Goal: Task Accomplishment & Management: Complete application form

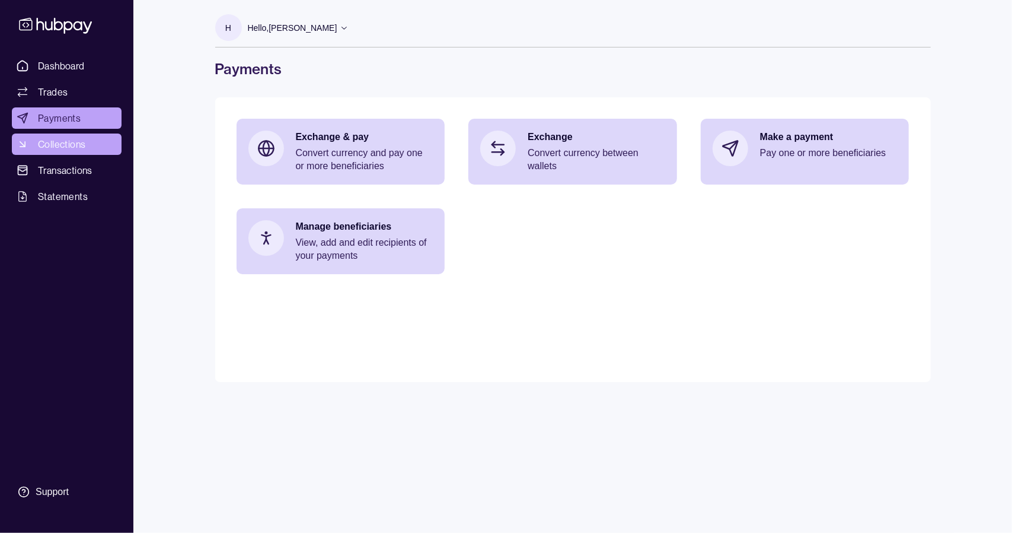
click at [78, 141] on span "Collections" at bounding box center [61, 144] width 47 height 14
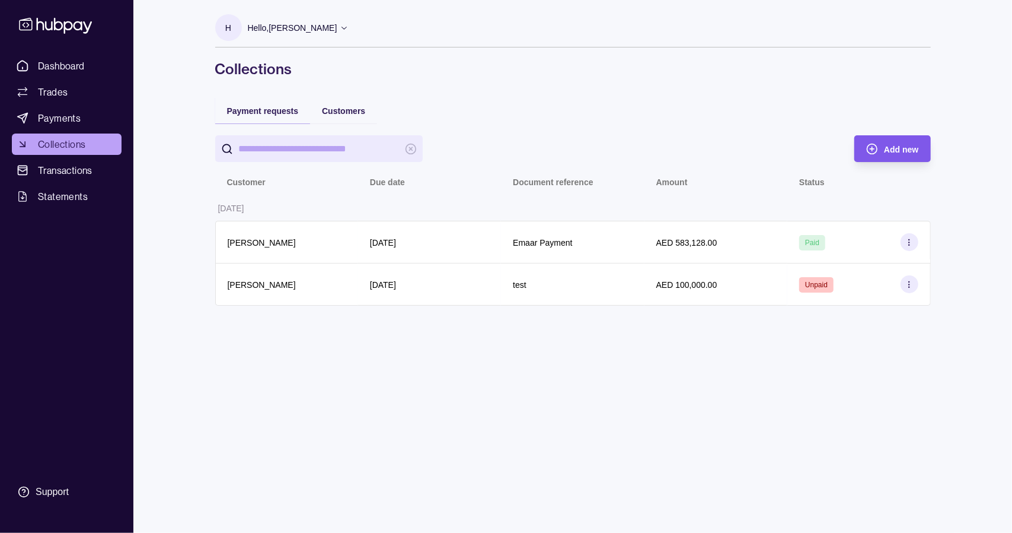
click at [887, 154] on div "Add new" at bounding box center [901, 149] width 34 height 14
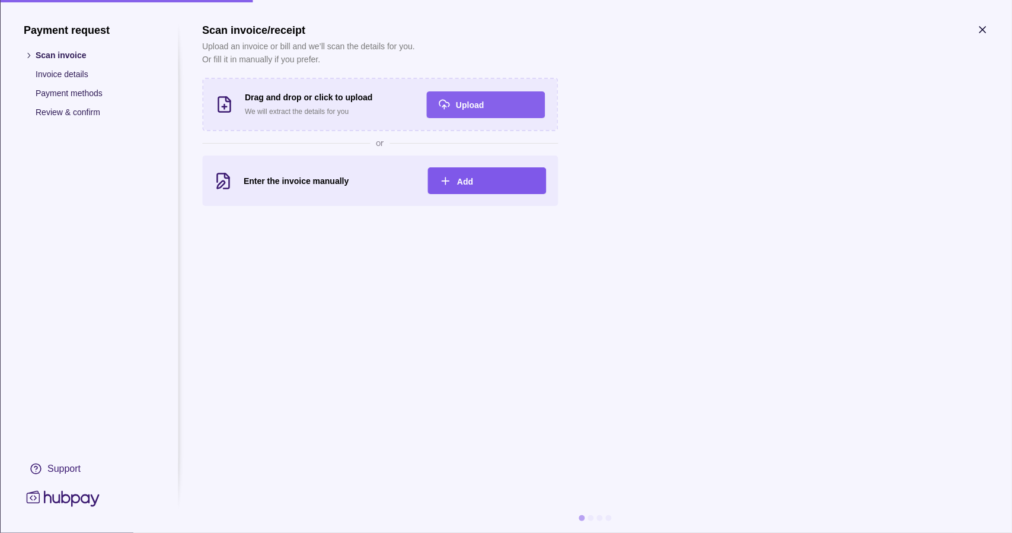
drag, startPoint x: 200, startPoint y: 284, endPoint x: 496, endPoint y: 173, distance: 316.1
click at [200, 284] on section "Payment request Scan invoice Invoice details Payment methods Review & confirm S…" at bounding box center [506, 278] width 965 height 509
click at [492, 180] on div "Add" at bounding box center [495, 181] width 77 height 14
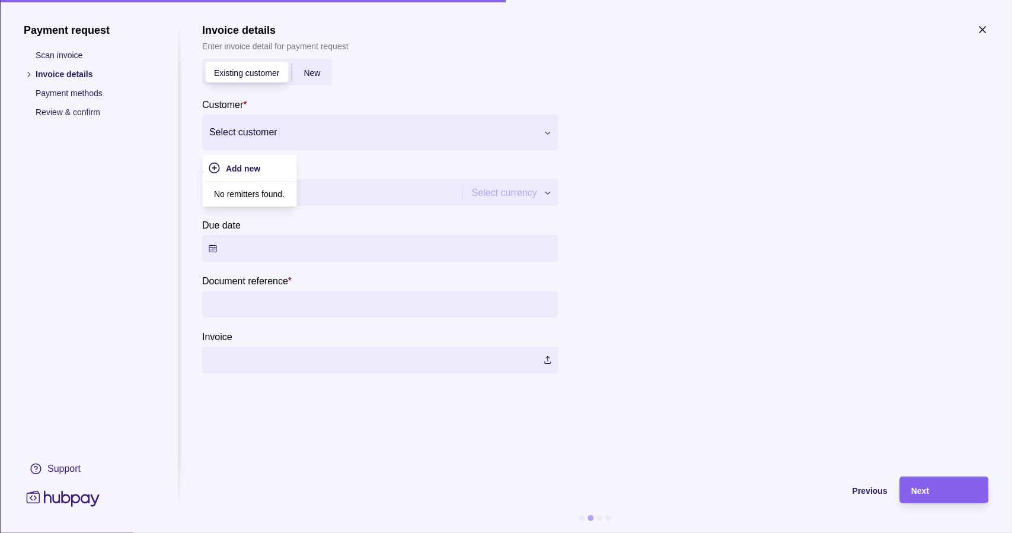
click at [330, 133] on div at bounding box center [372, 132] width 327 height 17
click at [279, 226] on p "[PERSON_NAME]" at bounding box center [267, 228] width 68 height 13
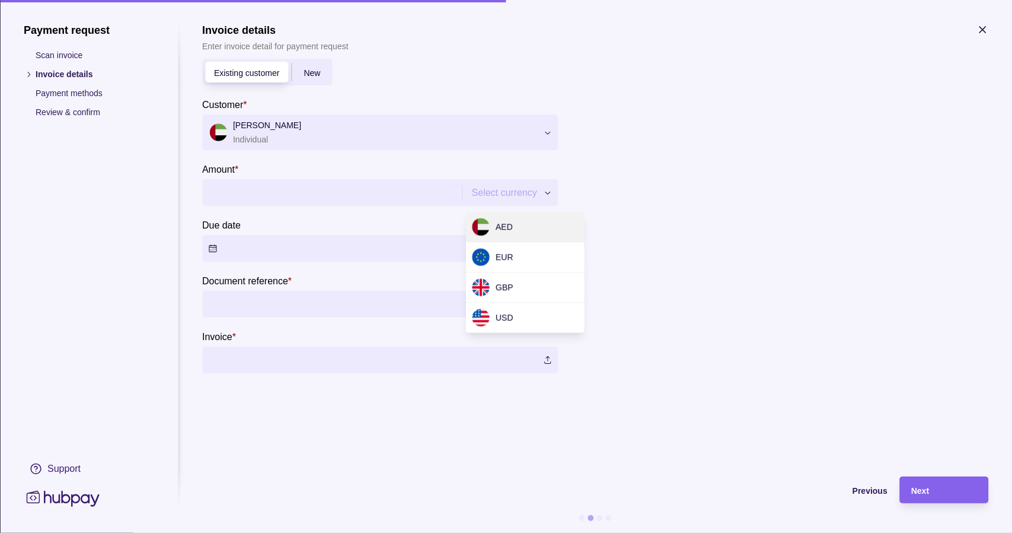
click at [517, 236] on body "Dashboard Trades Payments Collections Transactions Statements Support H Hello, …" at bounding box center [506, 266] width 1012 height 533
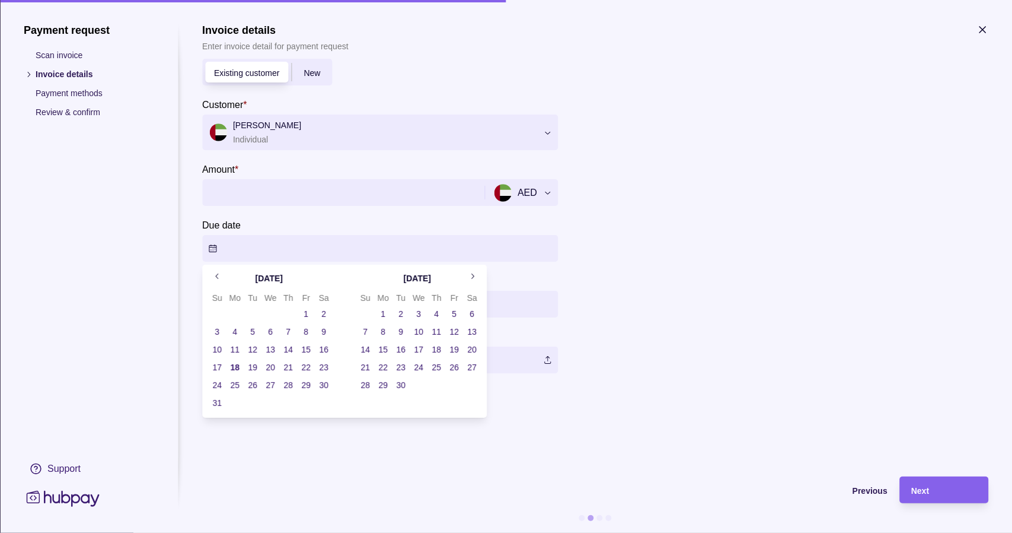
click at [517, 236] on button "Due date" at bounding box center [380, 248] width 356 height 27
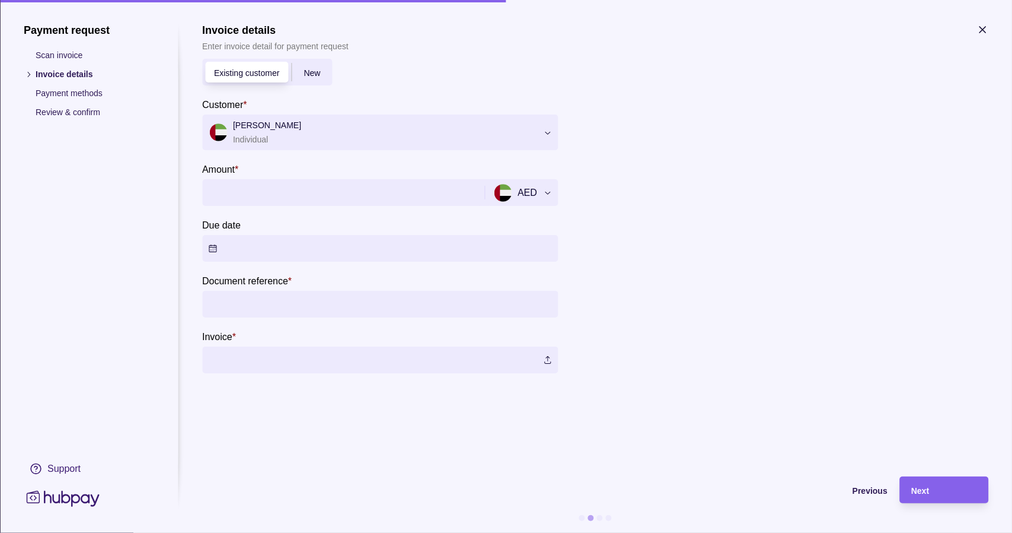
click at [303, 196] on input "Amount *" at bounding box center [341, 192] width 267 height 27
type input "**********"
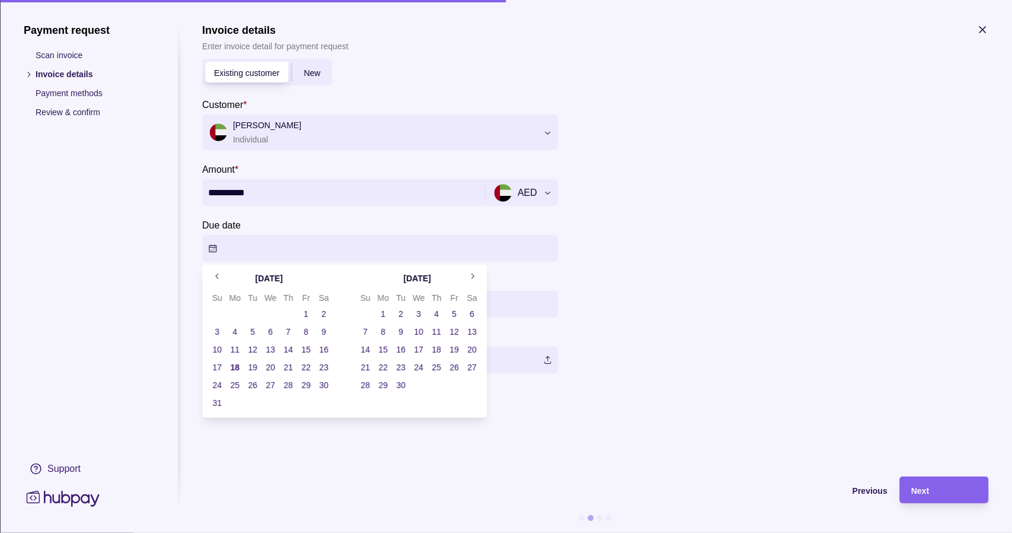
click at [247, 249] on button "Due date" at bounding box center [380, 248] width 356 height 27
click at [234, 365] on button "18" at bounding box center [235, 367] width 17 height 17
click at [238, 364] on button "18" at bounding box center [235, 367] width 17 height 17
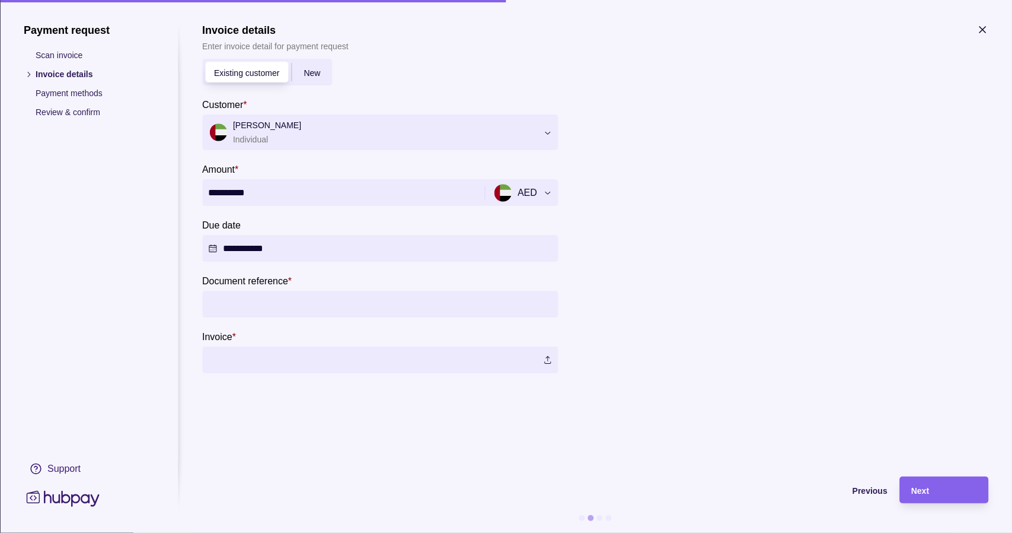
click at [574, 263] on section "**********" at bounding box center [595, 198] width 786 height 349
click at [319, 314] on input "Document reference *" at bounding box center [380, 304] width 344 height 27
type input "*"
click at [249, 300] on input "Document reference *" at bounding box center [380, 304] width 344 height 27
type input "**********"
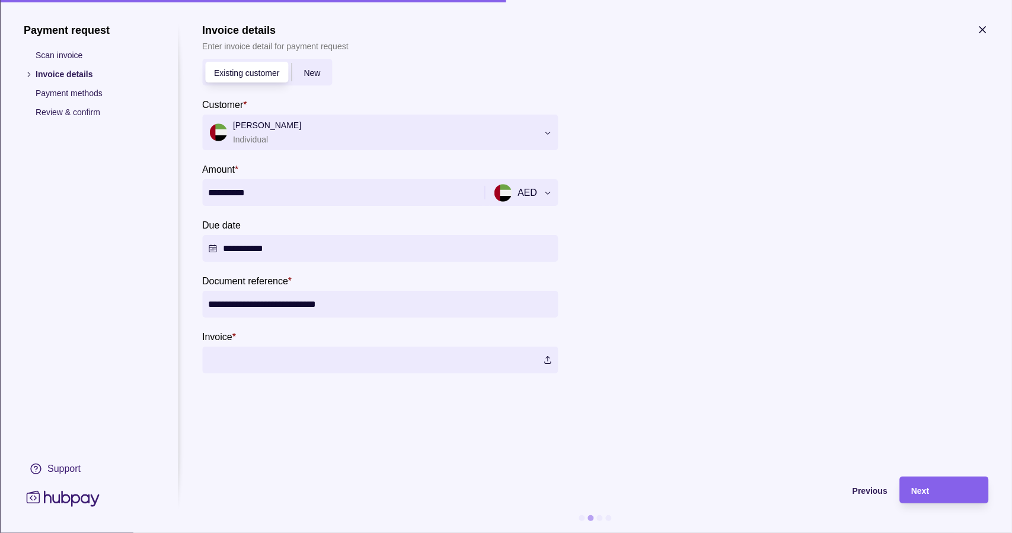
click at [343, 361] on label at bounding box center [380, 359] width 356 height 27
click at [945, 489] on div "Next" at bounding box center [944, 490] width 65 height 14
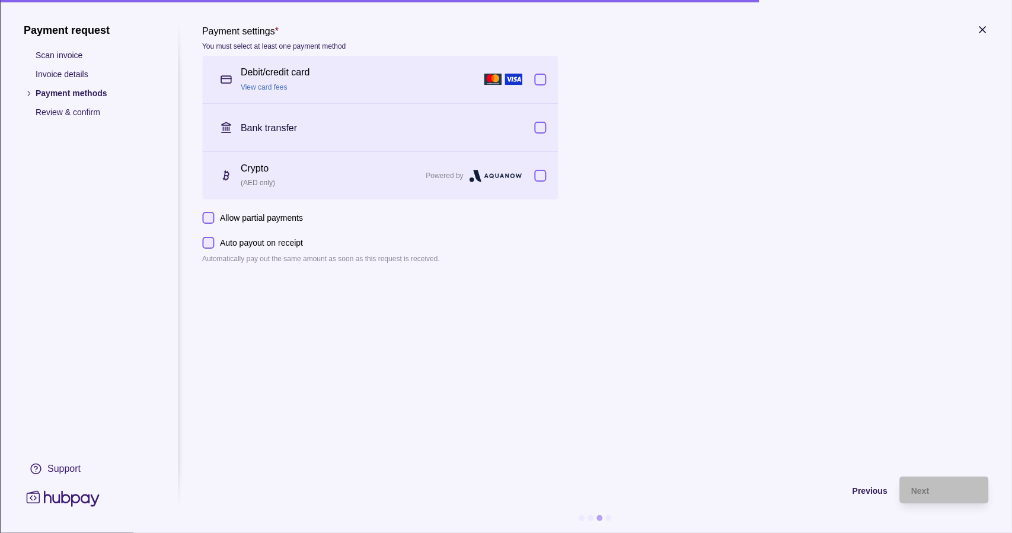
click at [543, 177] on button "button" at bounding box center [540, 176] width 12 height 12
click at [868, 493] on span "Previous" at bounding box center [870, 490] width 35 height 9
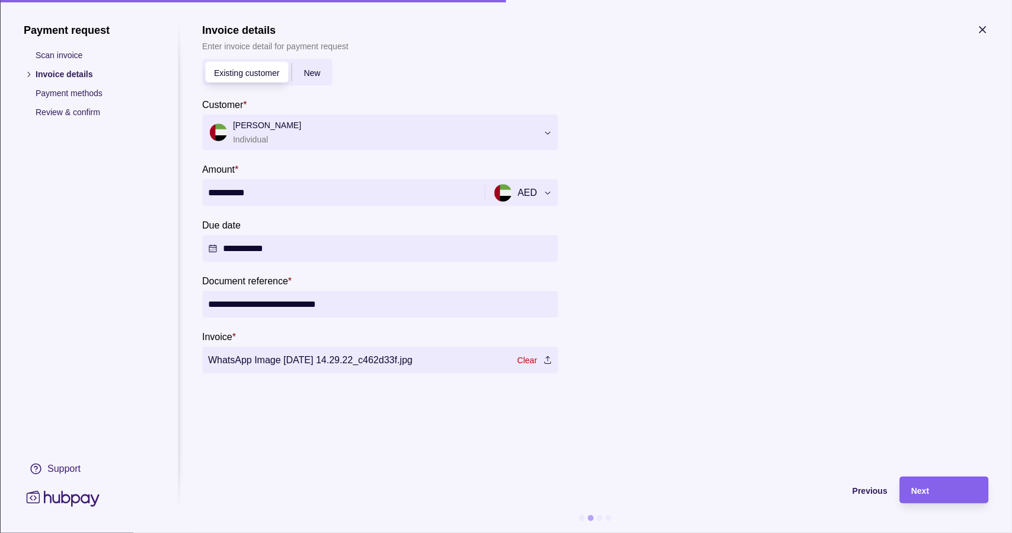
click at [303, 192] on input "**********" at bounding box center [341, 192] width 267 height 27
type input "*******"
click at [421, 305] on input "**********" at bounding box center [380, 304] width 344 height 27
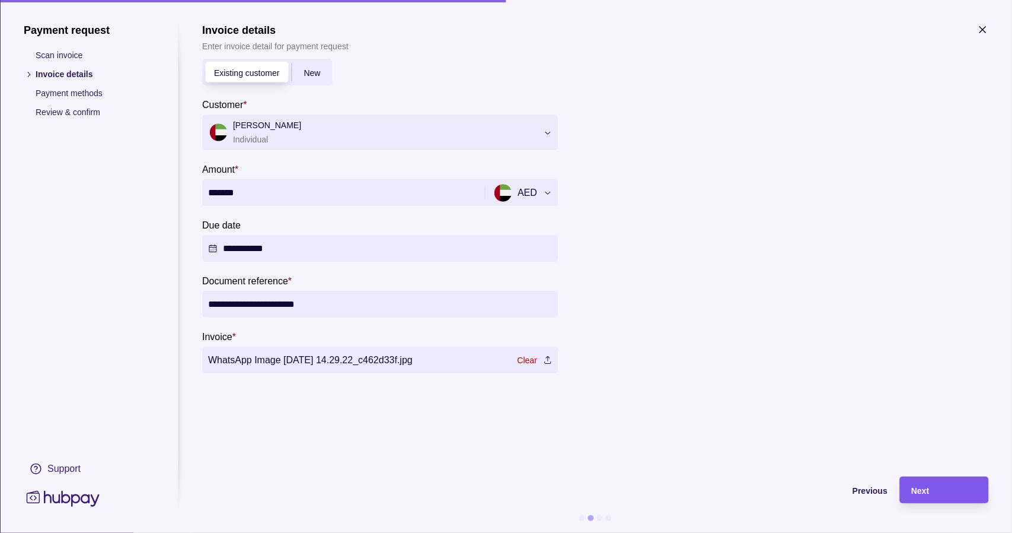
type input "**********"
click at [934, 487] on div "Next" at bounding box center [944, 490] width 65 height 14
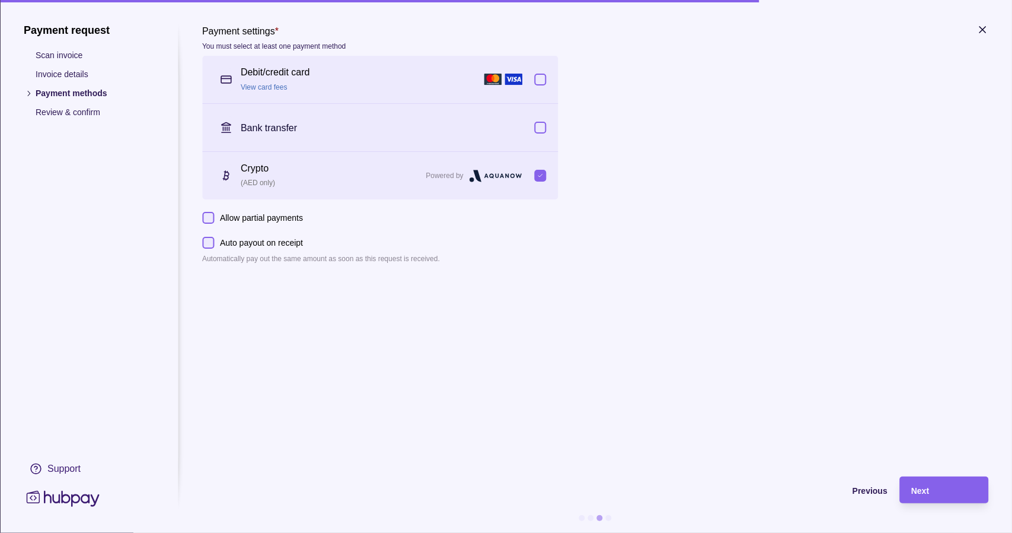
click at [211, 215] on button "Allow partial payments" at bounding box center [208, 218] width 12 height 12
click at [207, 241] on button "Auto payout on receipt" at bounding box center [208, 243] width 12 height 12
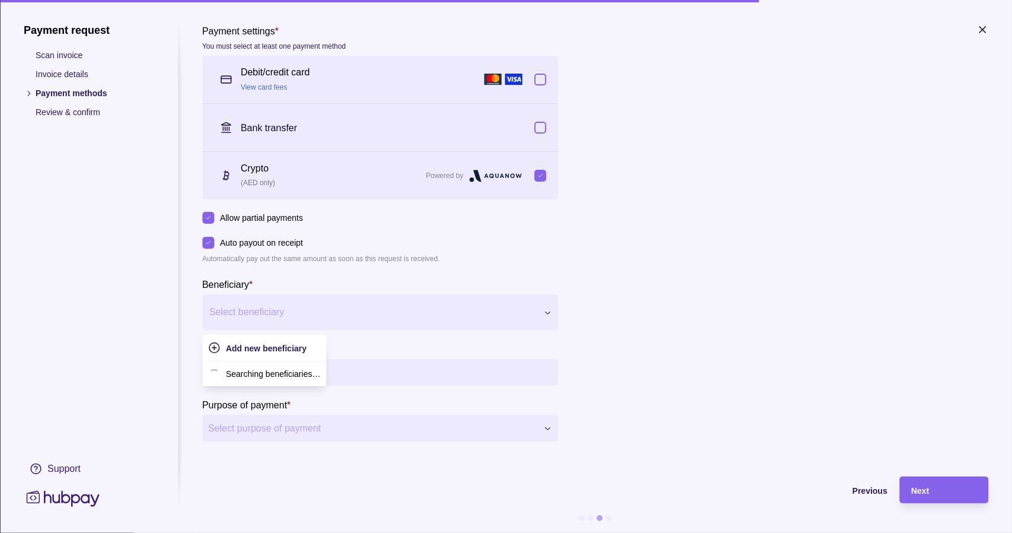
click at [321, 311] on div at bounding box center [372, 312] width 327 height 17
click at [209, 248] on button "Auto payout on receipt" at bounding box center [208, 243] width 12 height 12
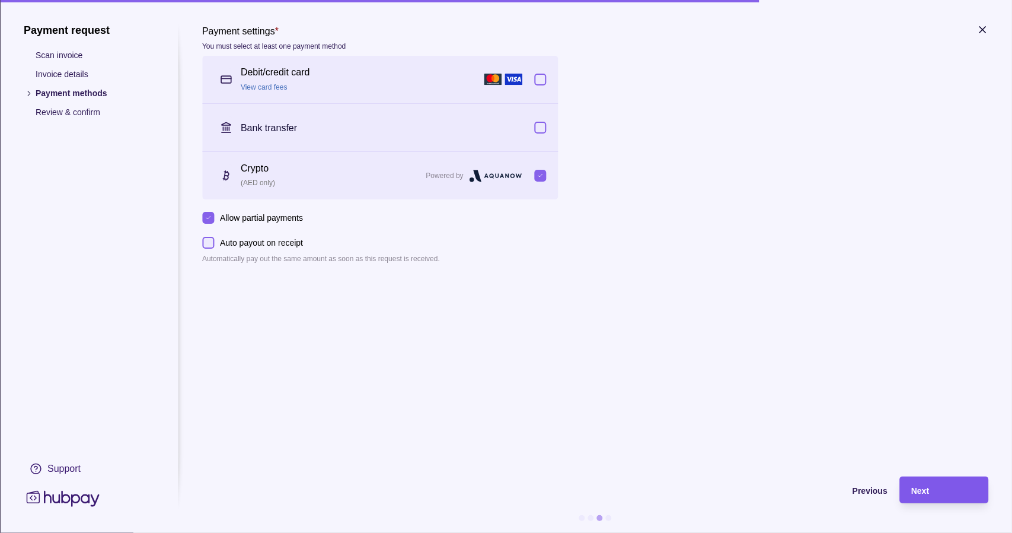
click at [935, 496] on div "Next" at bounding box center [935, 489] width 83 height 27
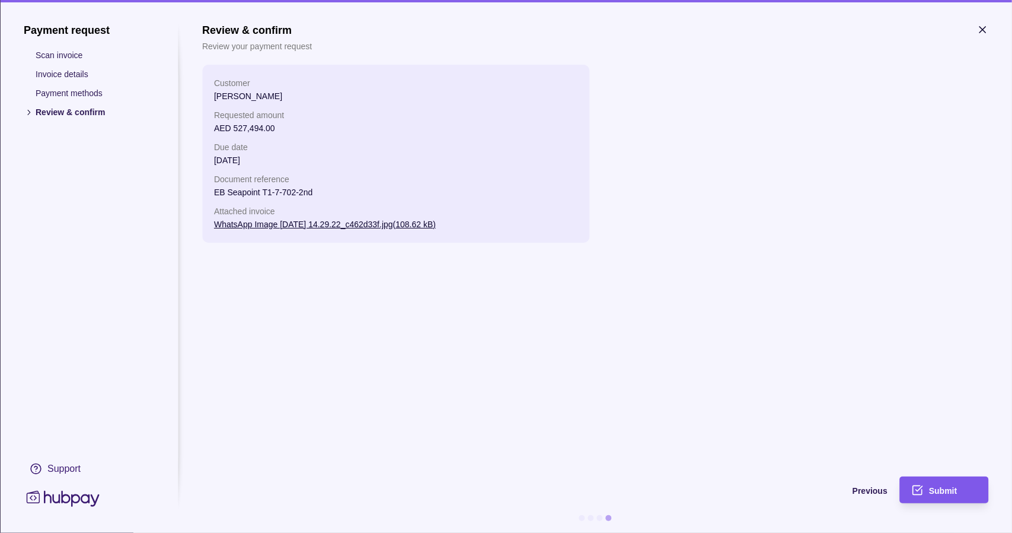
click at [944, 487] on span "Submit" at bounding box center [943, 490] width 28 height 9
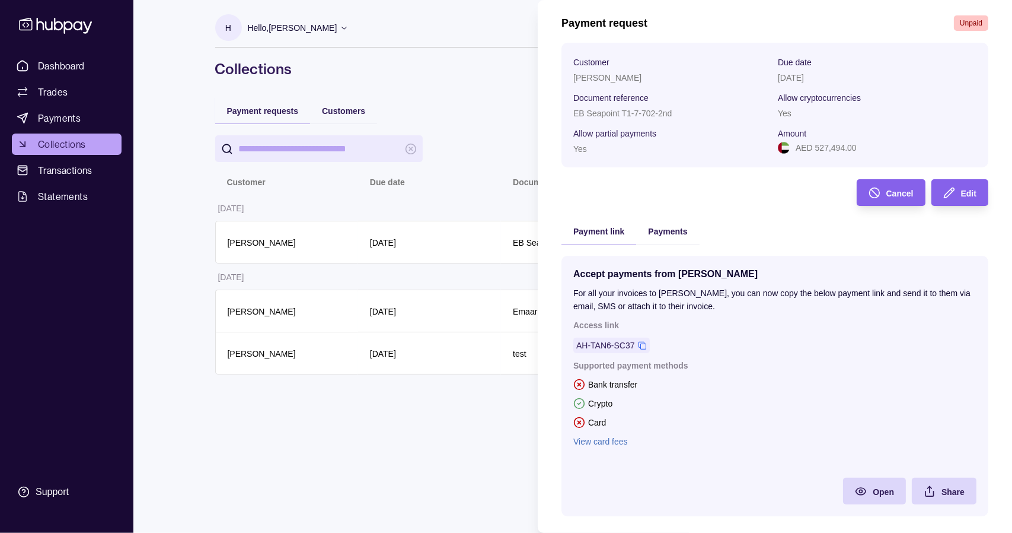
scroll to position [66, 0]
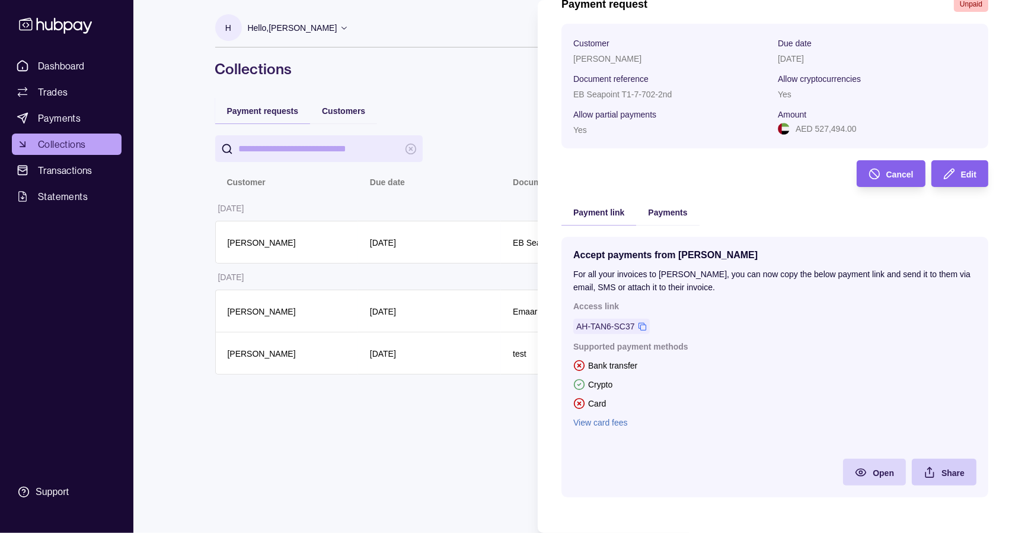
click at [926, 472] on icon "button" at bounding box center [930, 474] width 8 height 5
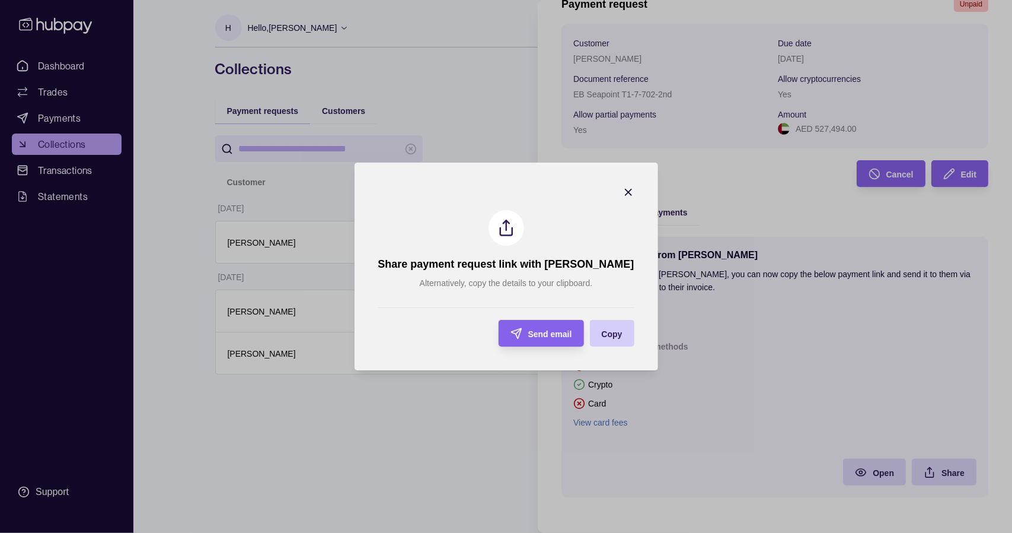
click at [623, 337] on span "Copy" at bounding box center [612, 333] width 21 height 9
click at [632, 194] on icon "button" at bounding box center [629, 192] width 6 height 6
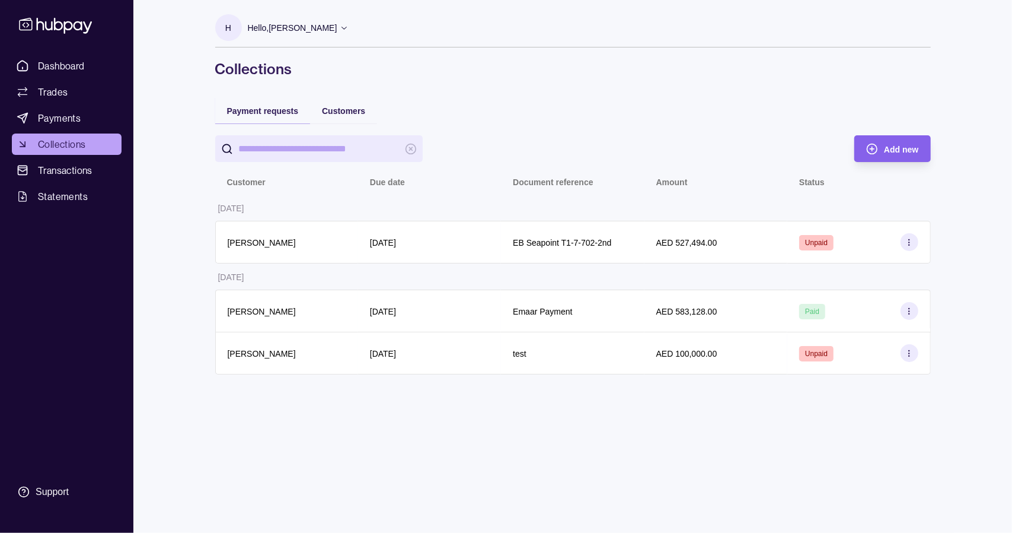
click at [483, 111] on html "Dashboard Trades Payments Collections Transactions Statements Support H Hello, …" at bounding box center [506, 266] width 1012 height 533
click at [188, 91] on div "Dashboard Trades Payments Collections Transactions Statements Support H Hello, …" at bounding box center [506, 266] width 1012 height 533
